Goal: Check status: Check status

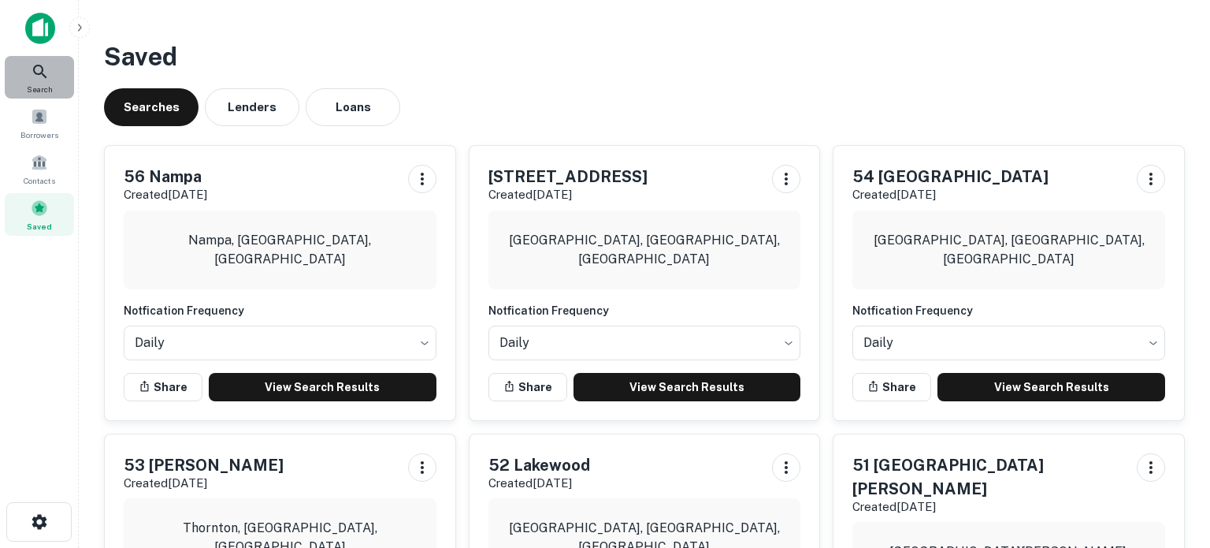
click at [37, 76] on icon at bounding box center [40, 71] width 19 height 19
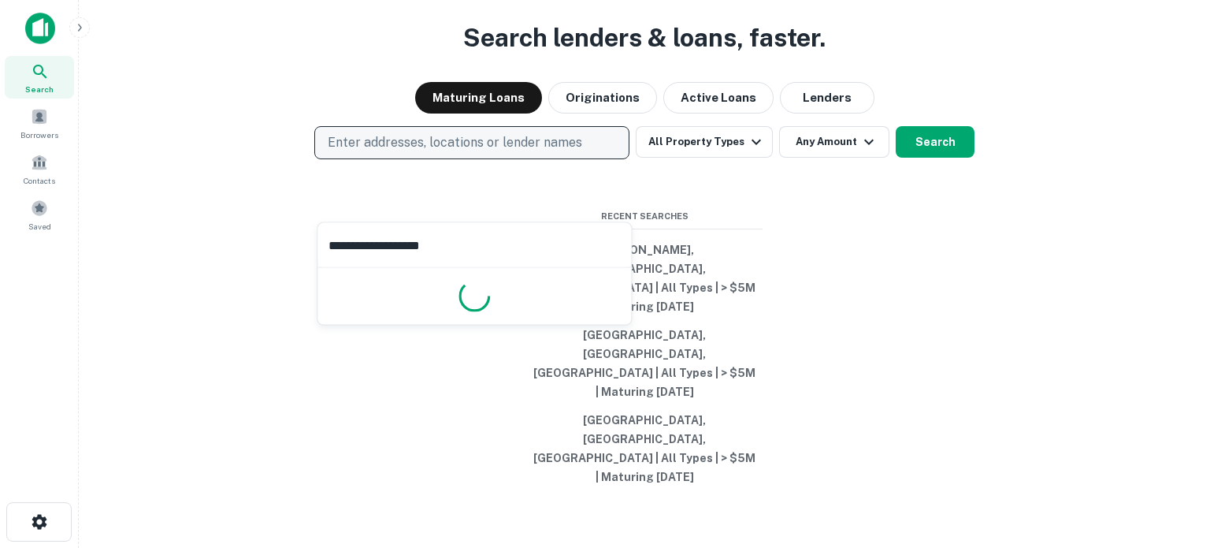
type input "**********"
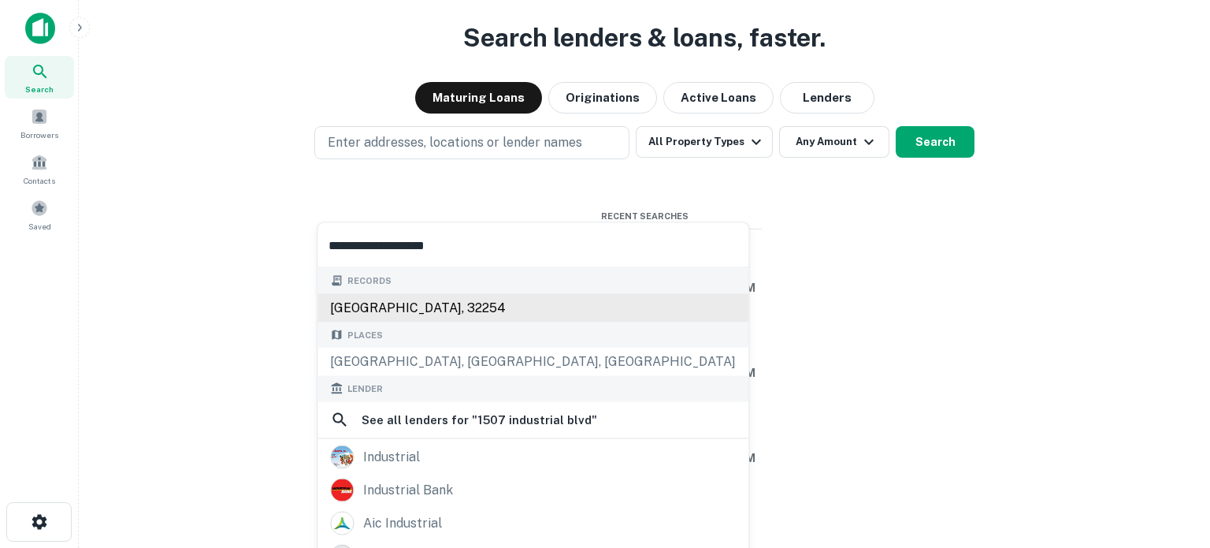
click at [468, 312] on div "[GEOGRAPHIC_DATA], 32254" at bounding box center [533, 307] width 431 height 28
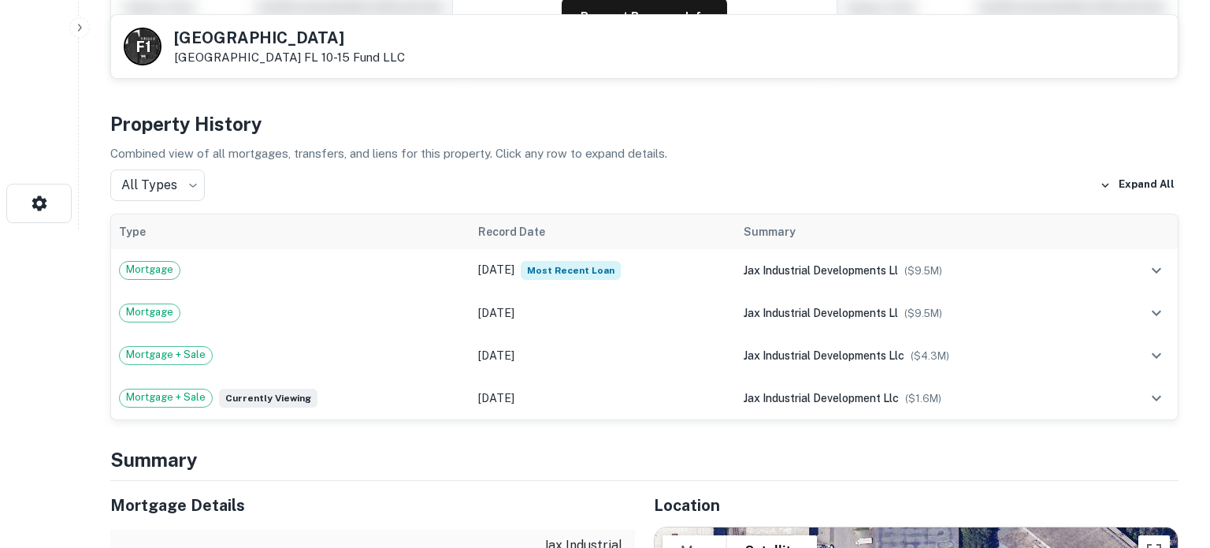
scroll to position [328, 0]
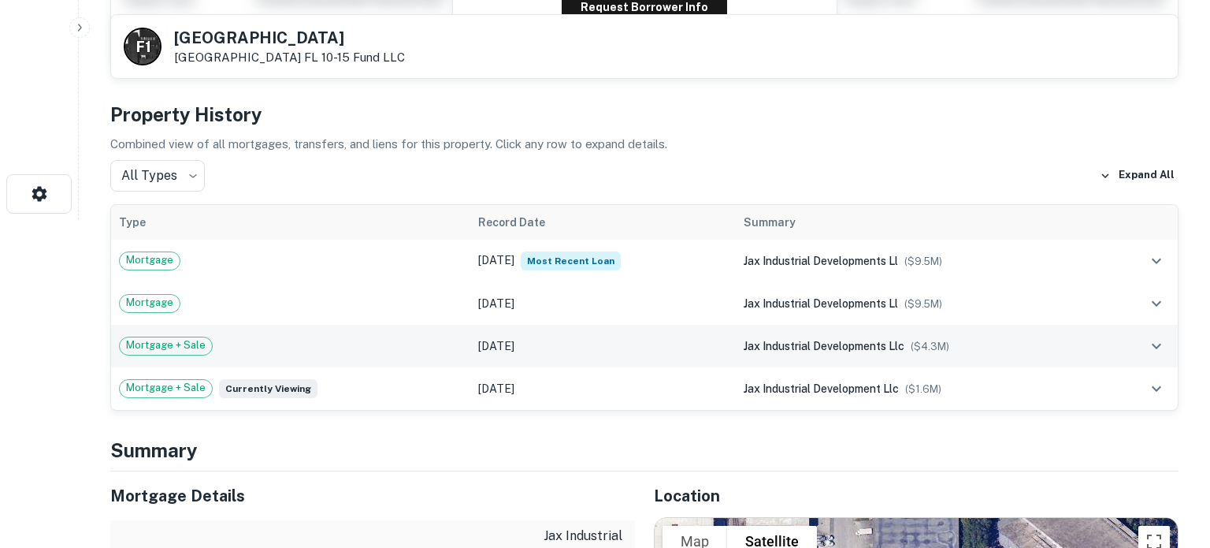
click at [1155, 349] on icon "expand row" at bounding box center [1156, 345] width 19 height 19
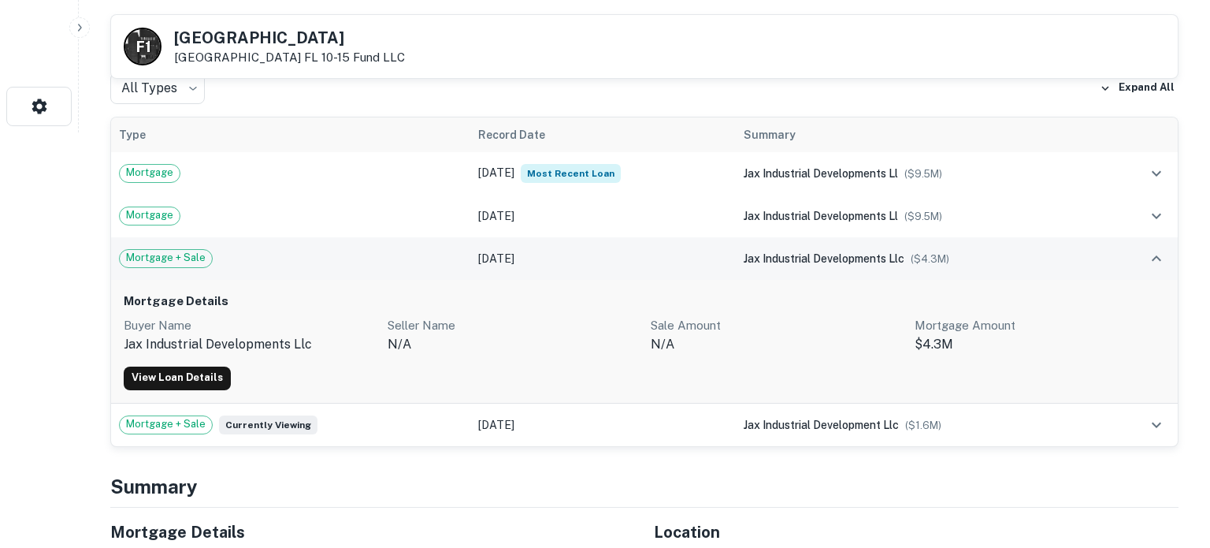
scroll to position [322, 0]
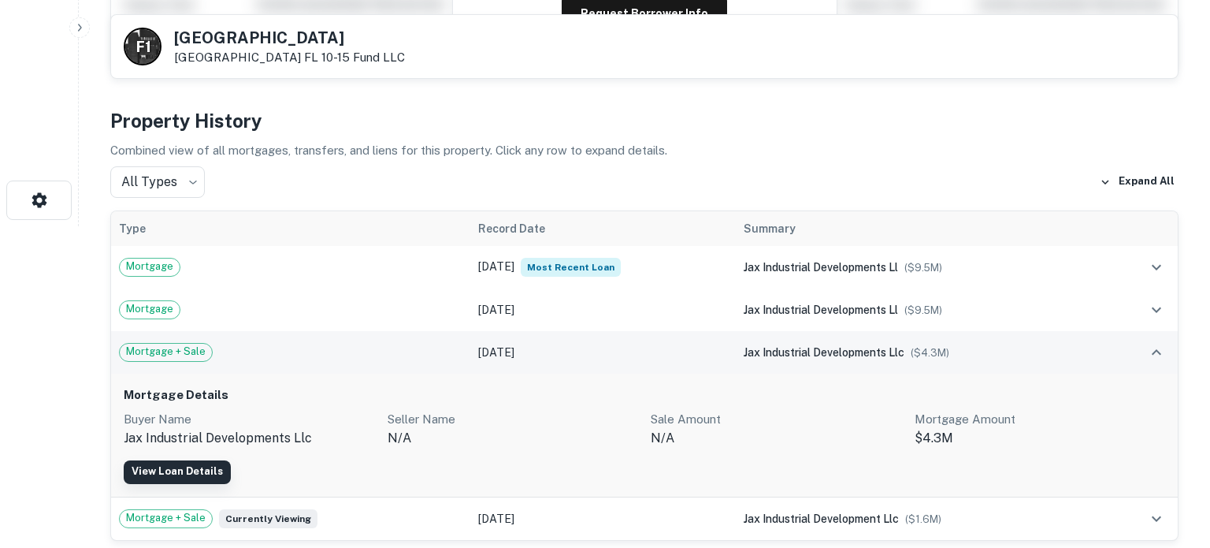
click at [214, 474] on link "View Loan Details" at bounding box center [177, 472] width 107 height 24
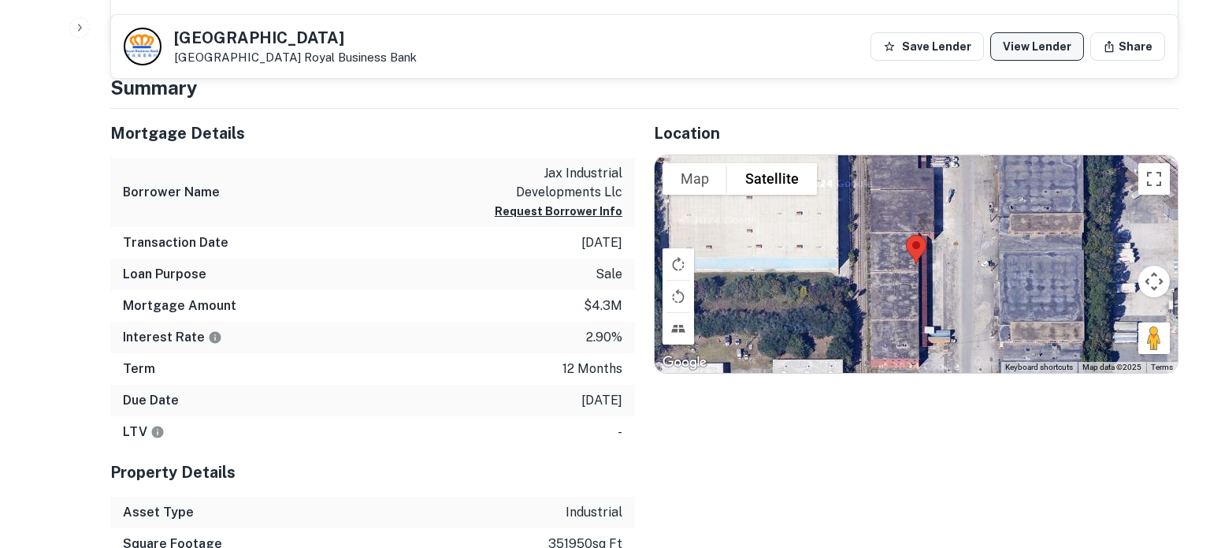
scroll to position [282, 0]
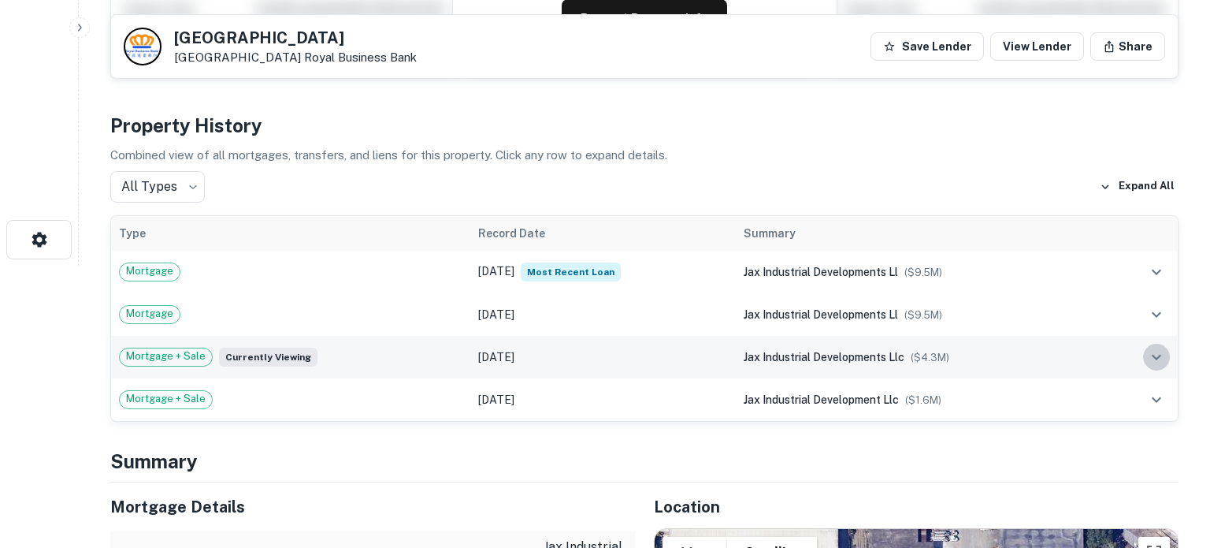
click at [1159, 354] on icon "expand row" at bounding box center [1156, 357] width 9 height 6
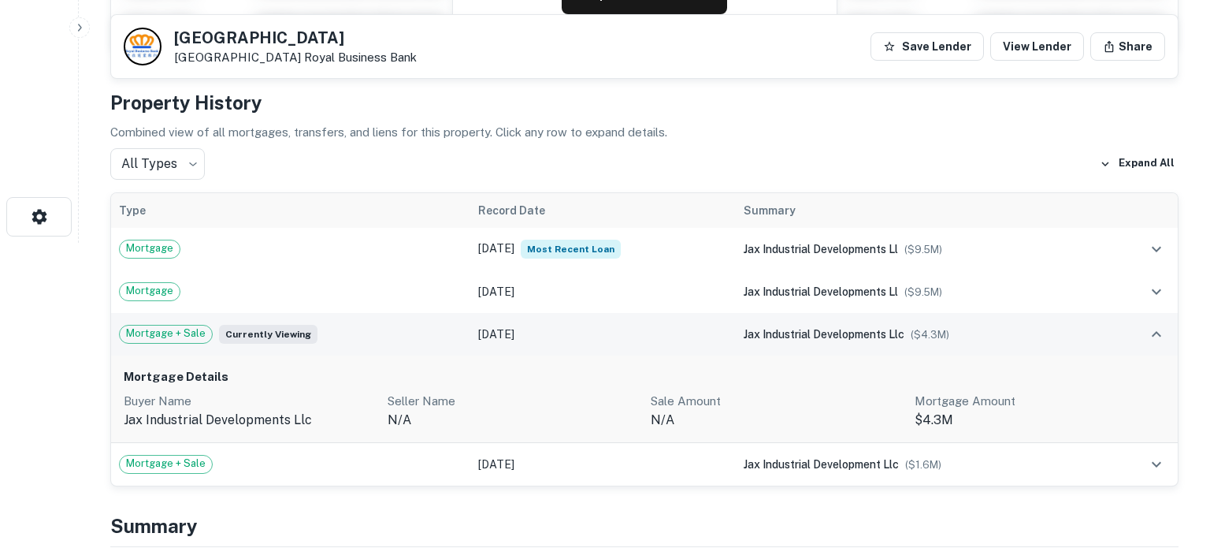
scroll to position [307, 0]
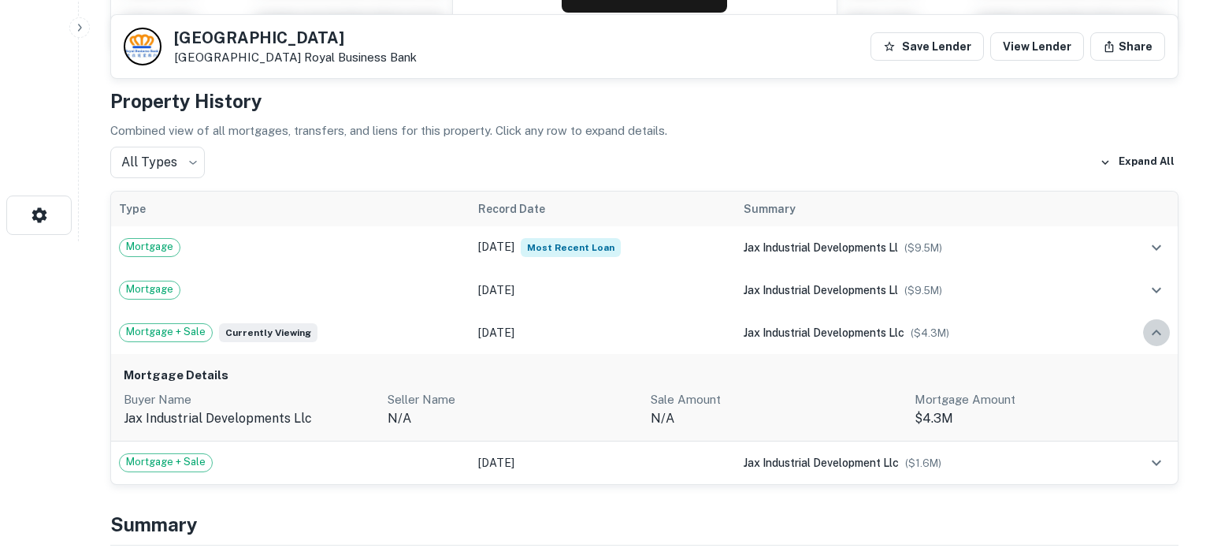
click at [1154, 332] on icon "expand row" at bounding box center [1156, 332] width 19 height 19
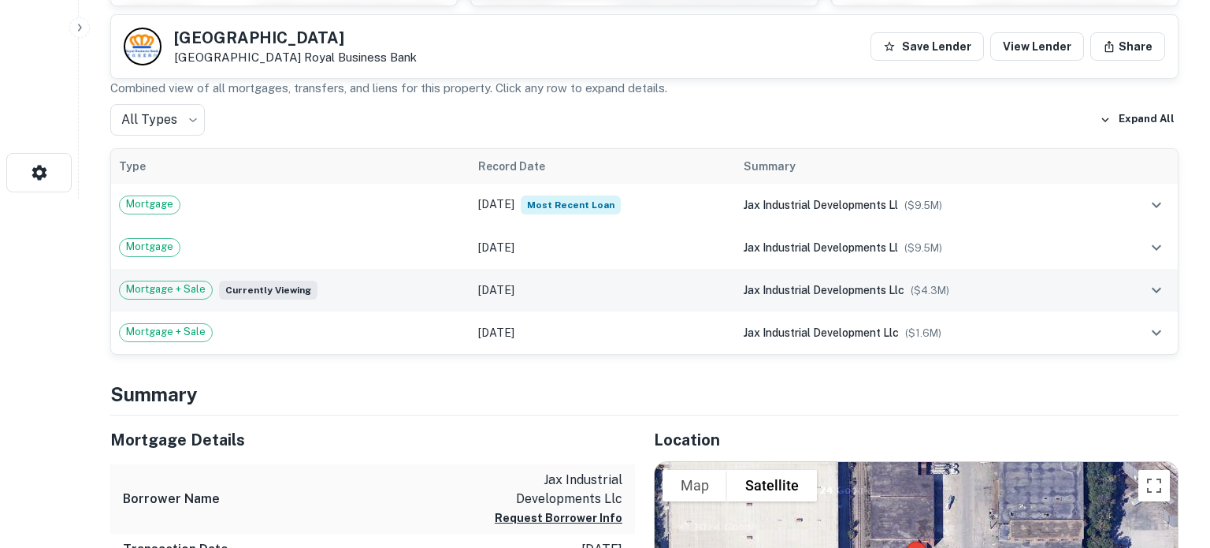
scroll to position [371, 0]
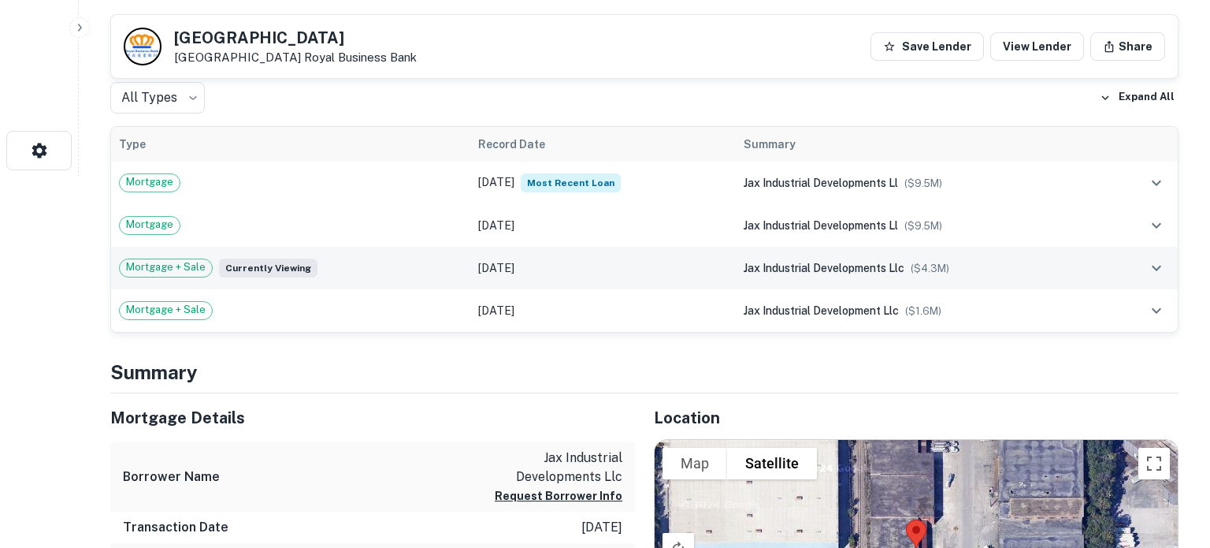
click at [688, 273] on td "[DATE]" at bounding box center [603, 268] width 266 height 43
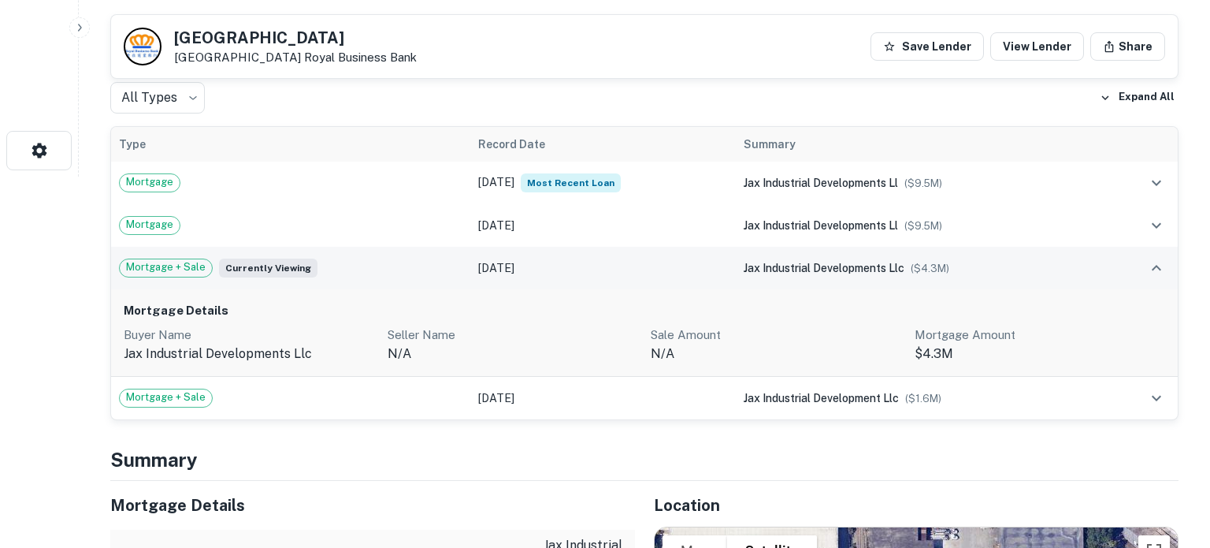
click at [684, 267] on td "[DATE]" at bounding box center [603, 268] width 266 height 43
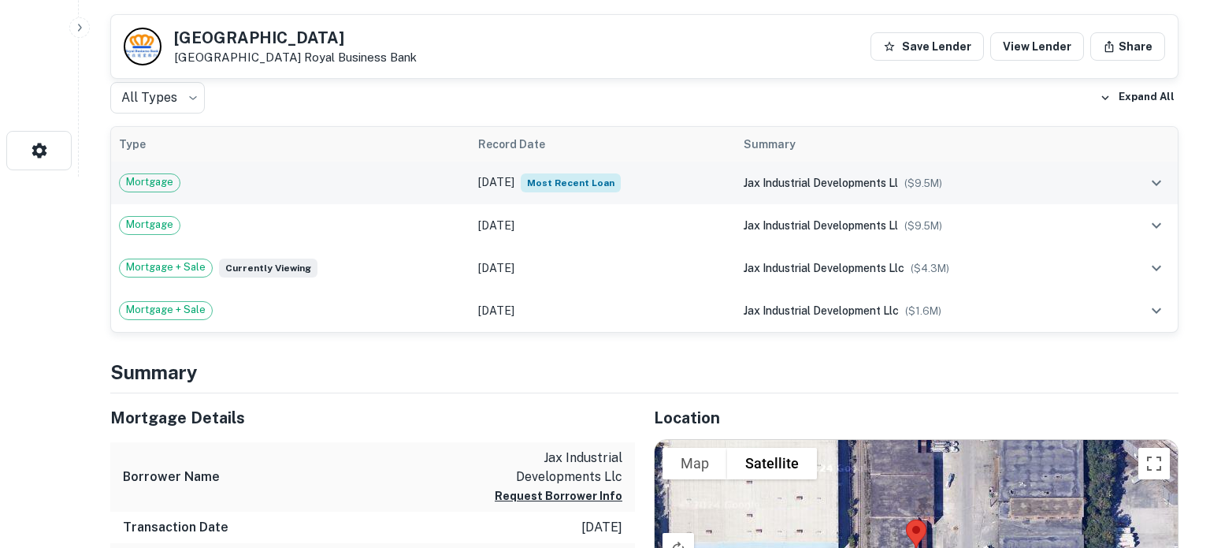
click at [660, 184] on td "Mar 29, 2024 Most Recent Loan" at bounding box center [603, 183] width 266 height 43
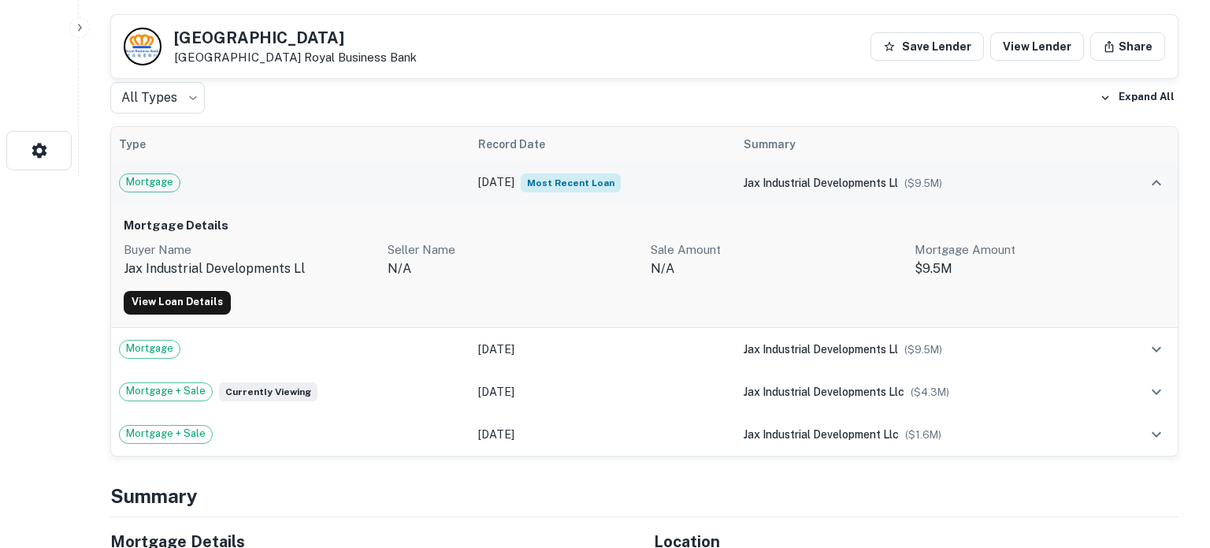
click at [660, 184] on td "Mar 29, 2024 Most Recent Loan" at bounding box center [603, 183] width 266 height 43
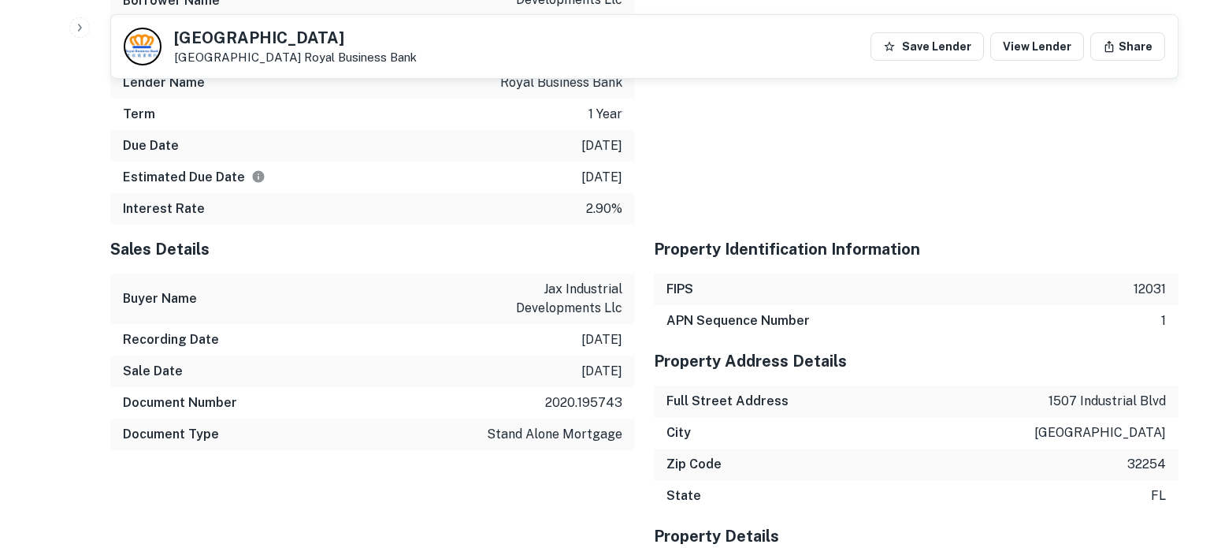
scroll to position [1547, 0]
